Goal: Task Accomplishment & Management: Manage account settings

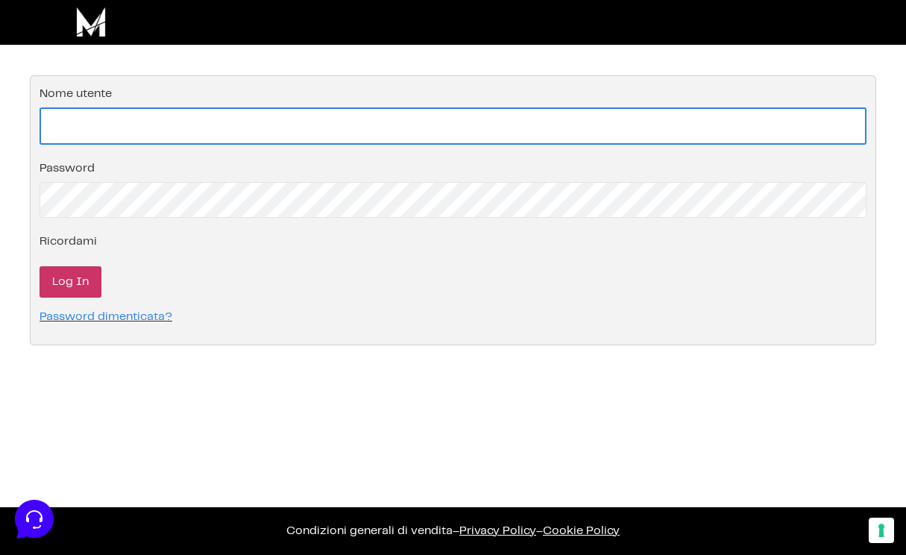
type input "[EMAIL_ADDRESS][DOMAIN_NAME]"
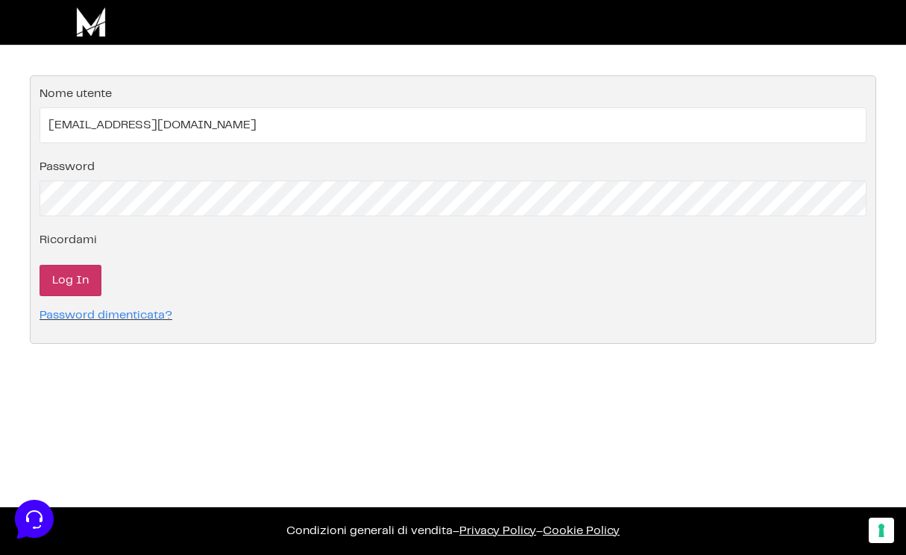
click at [83, 277] on input "Log In" at bounding box center [71, 280] width 62 height 31
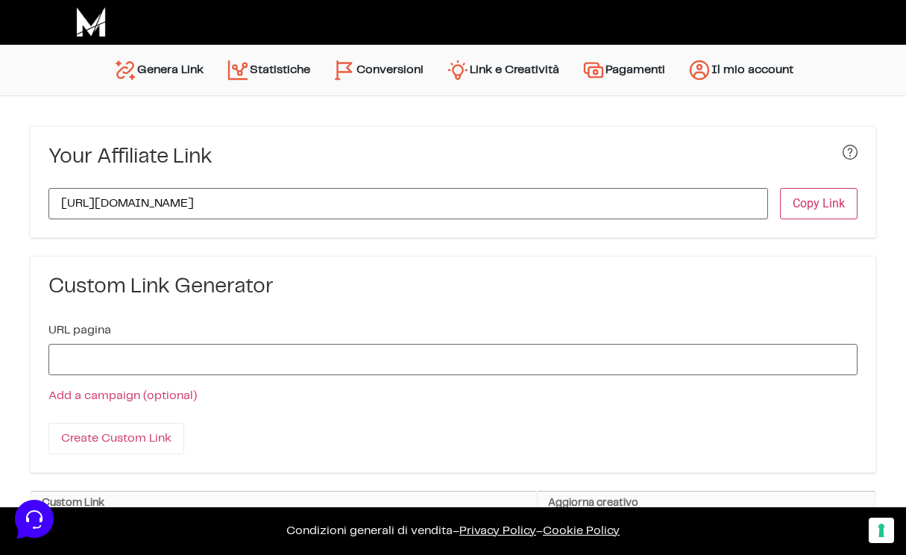
click at [405, 69] on link "Conversioni" at bounding box center [377, 70] width 113 height 36
